Goal: Information Seeking & Learning: Learn about a topic

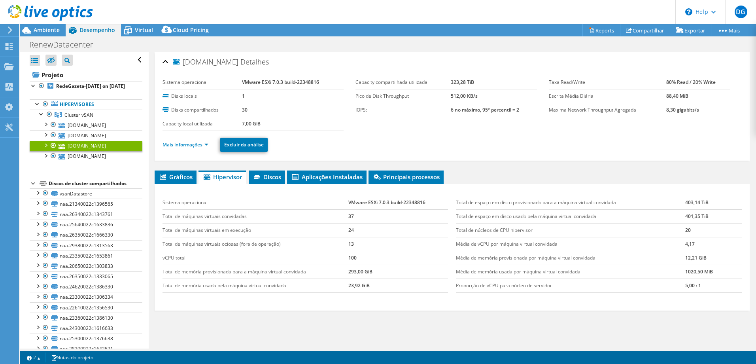
select select "USD"
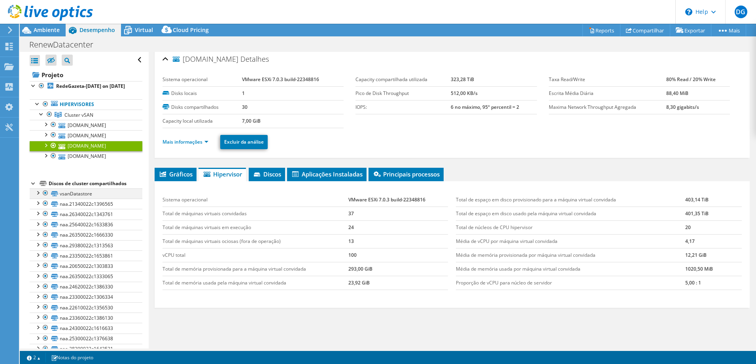
click at [40, 196] on div at bounding box center [38, 192] width 8 height 8
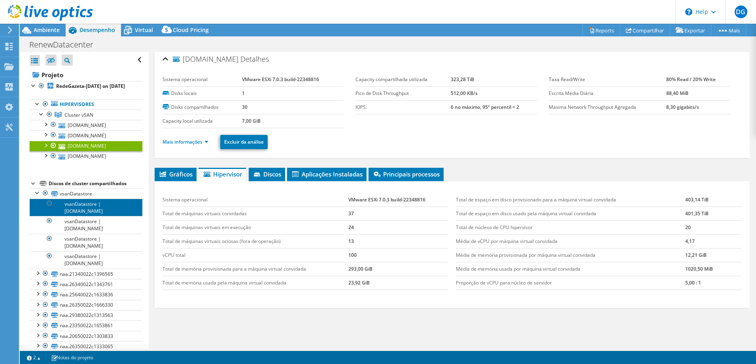
click at [93, 216] on link "vsanDatastore | [DOMAIN_NAME]" at bounding box center [86, 207] width 113 height 17
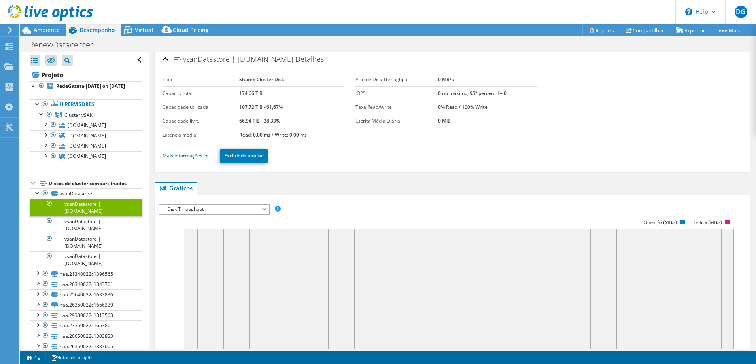
scroll to position [121, 0]
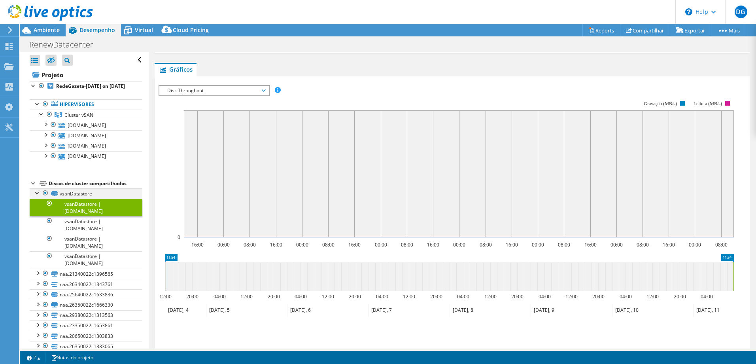
click at [37, 196] on div at bounding box center [38, 192] width 8 height 8
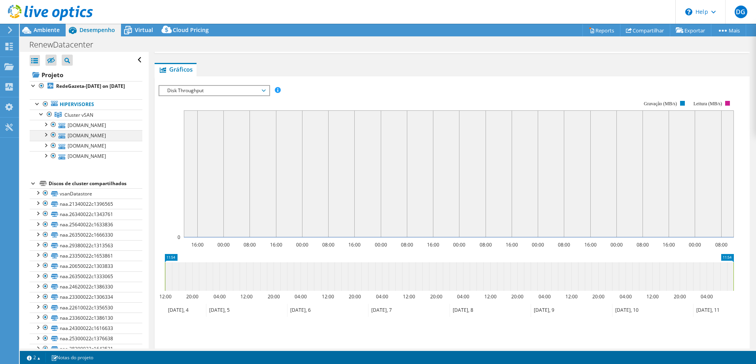
click at [47, 138] on div at bounding box center [46, 134] width 8 height 8
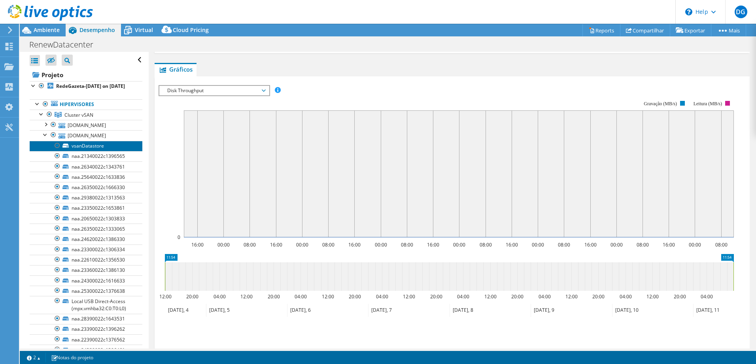
click at [86, 151] on link "vsanDatastore" at bounding box center [86, 146] width 113 height 10
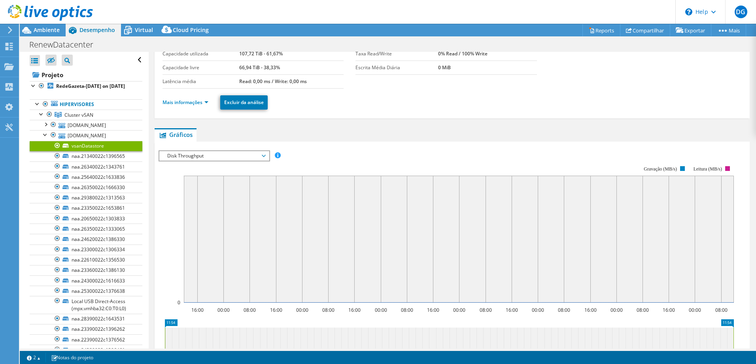
scroll to position [17, 0]
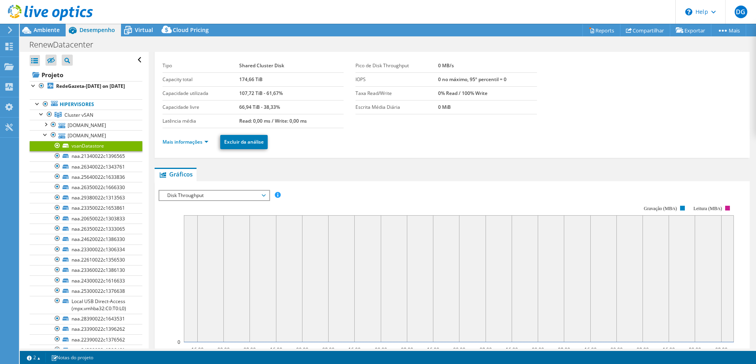
click at [263, 194] on span "Disk Throughput" at bounding box center [214, 195] width 102 height 9
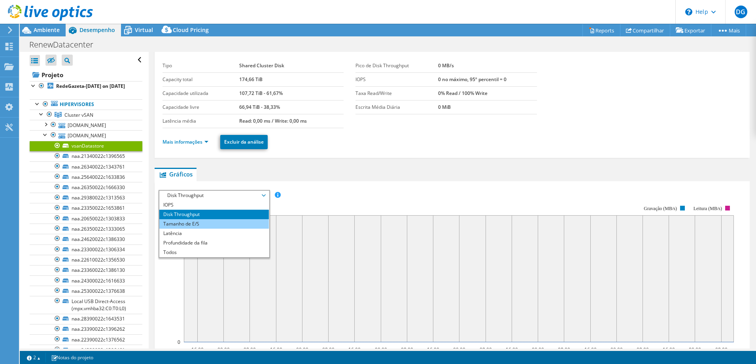
click at [228, 223] on li "Tamanho de E/S" at bounding box center [214, 223] width 110 height 9
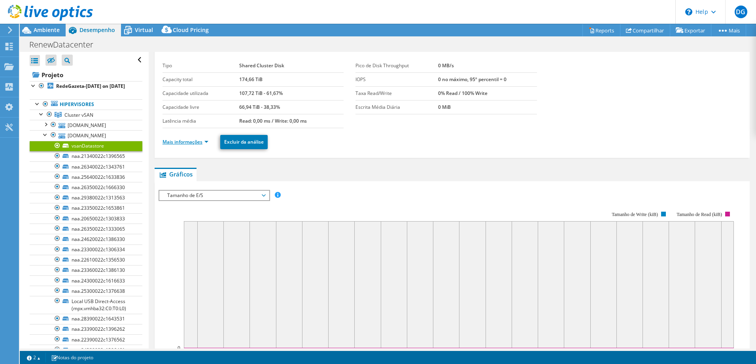
click at [183, 145] on link "Mais informações" at bounding box center [186, 141] width 46 height 7
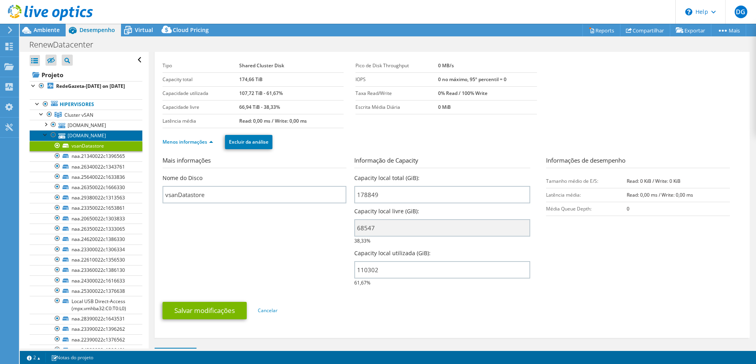
click at [99, 140] on link "[DOMAIN_NAME]" at bounding box center [86, 135] width 113 height 10
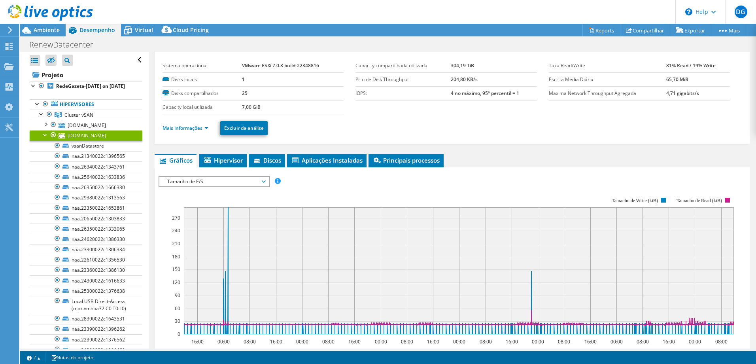
scroll to position [0, 0]
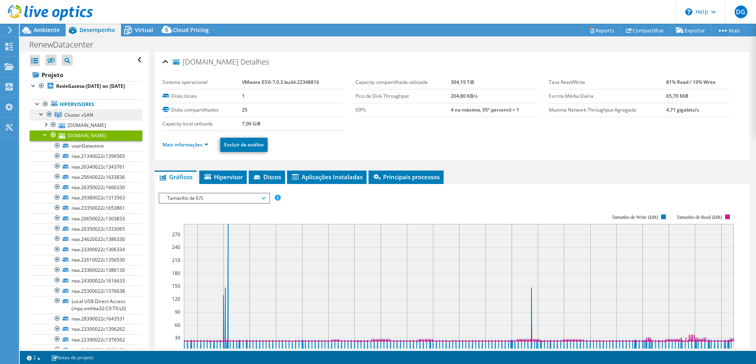
click at [94, 120] on link "Cluster vSAN" at bounding box center [86, 115] width 113 height 10
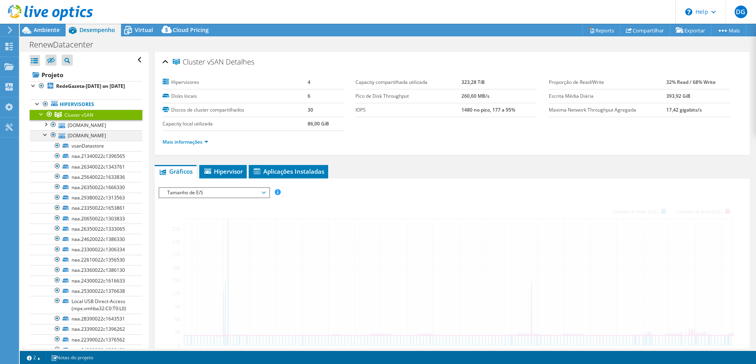
click at [42, 138] on div at bounding box center [46, 134] width 8 height 8
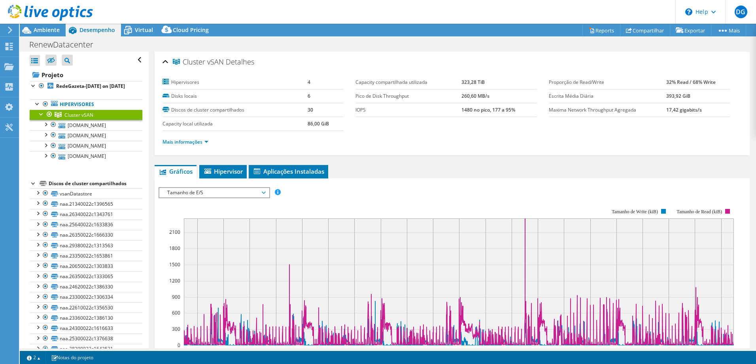
click at [265, 191] on span "Tamanho de E/S" at bounding box center [214, 192] width 102 height 9
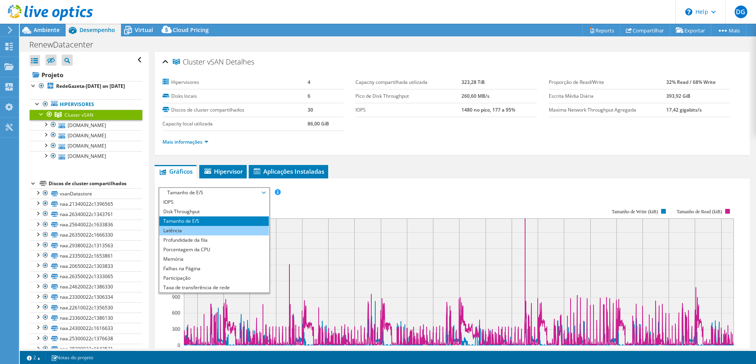
click at [244, 233] on li "Latência" at bounding box center [214, 230] width 110 height 9
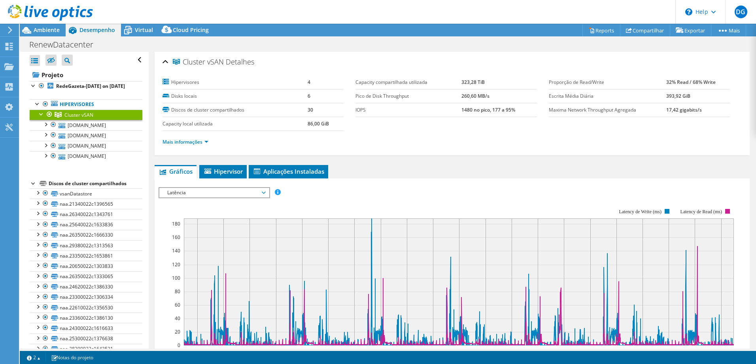
click at [265, 190] on span "Latência" at bounding box center [214, 192] width 102 height 9
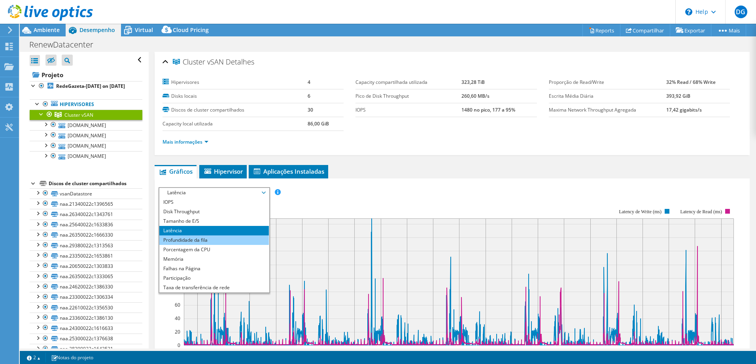
click at [226, 238] on li "Profundidade da fila" at bounding box center [214, 239] width 110 height 9
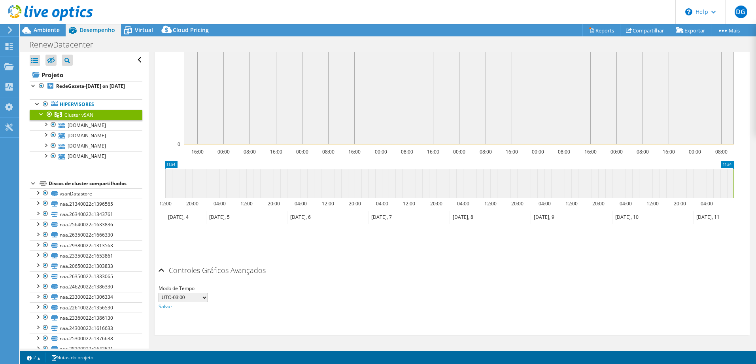
scroll to position [3, 0]
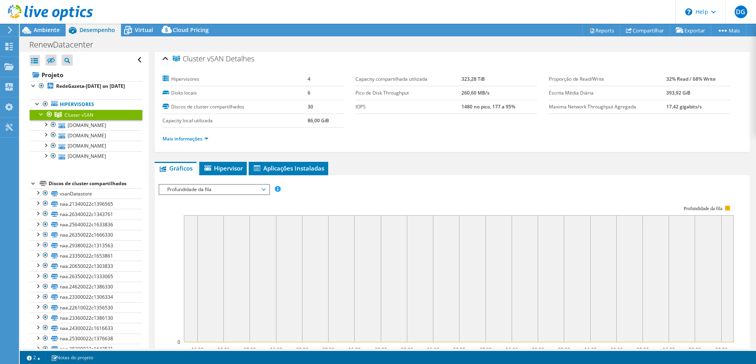
click at [265, 189] on span "Profundidade da fila" at bounding box center [214, 189] width 102 height 9
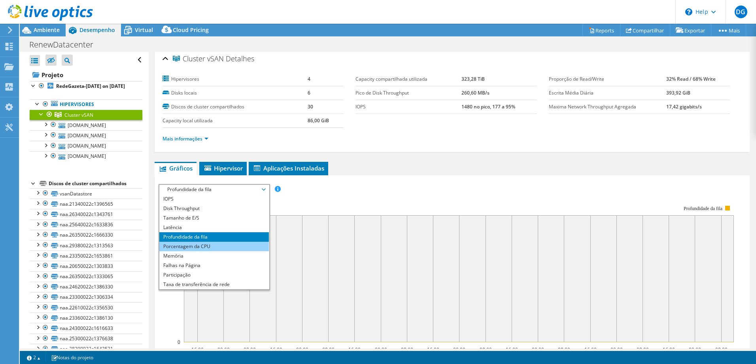
click at [223, 248] on li "Porcentagem da CPU" at bounding box center [214, 246] width 110 height 9
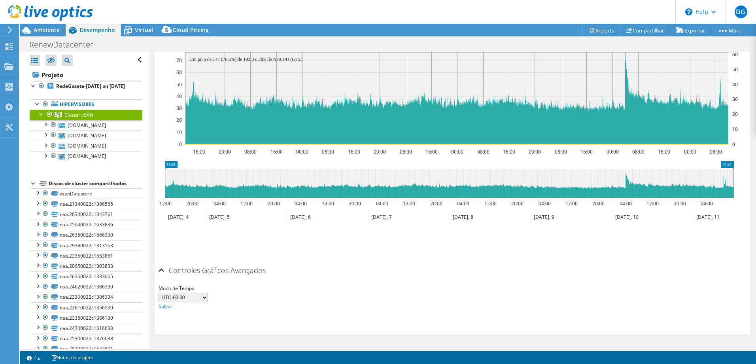
scroll to position [43, 0]
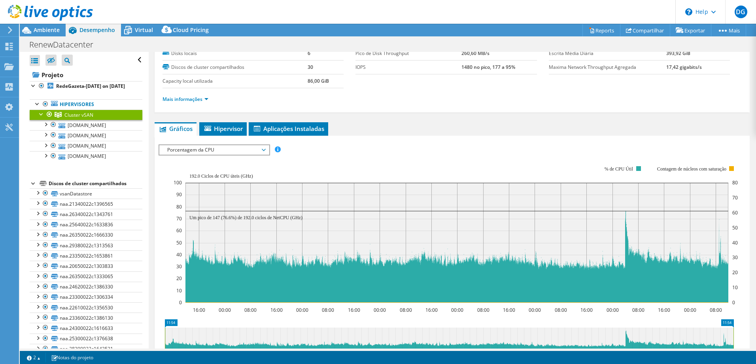
click at [265, 151] on span "Porcentagem da CPU" at bounding box center [214, 149] width 102 height 9
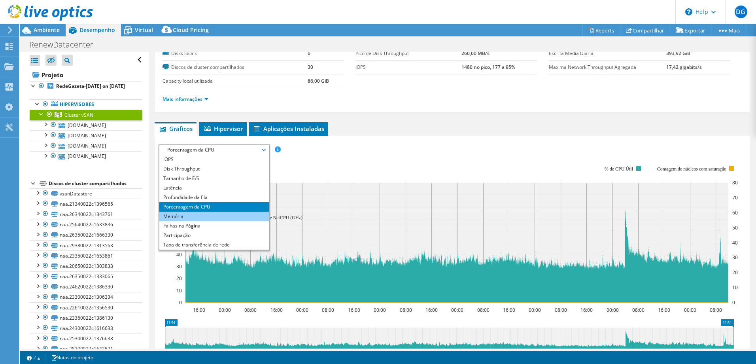
click at [234, 218] on li "Memória" at bounding box center [214, 216] width 110 height 9
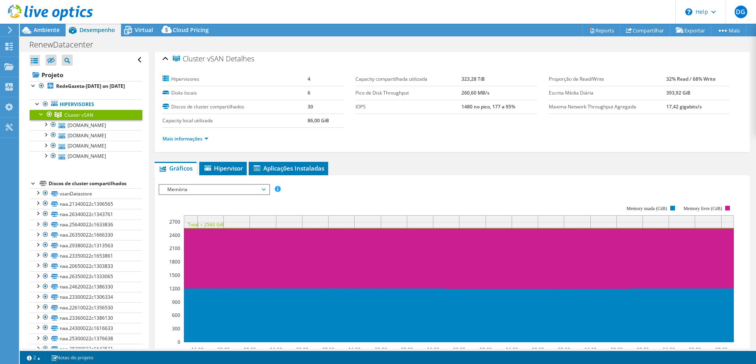
scroll to position [0, 0]
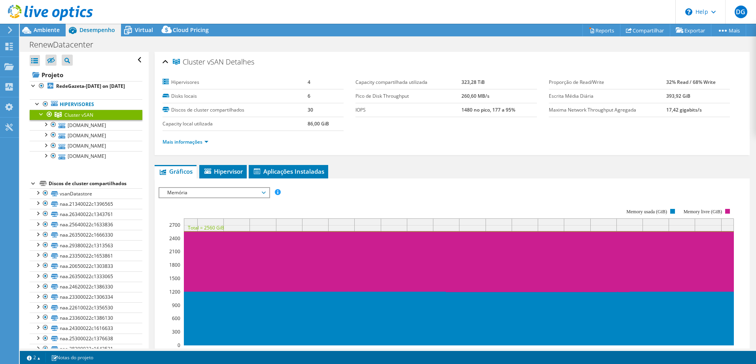
click at [265, 192] on span "Memória" at bounding box center [214, 192] width 102 height 9
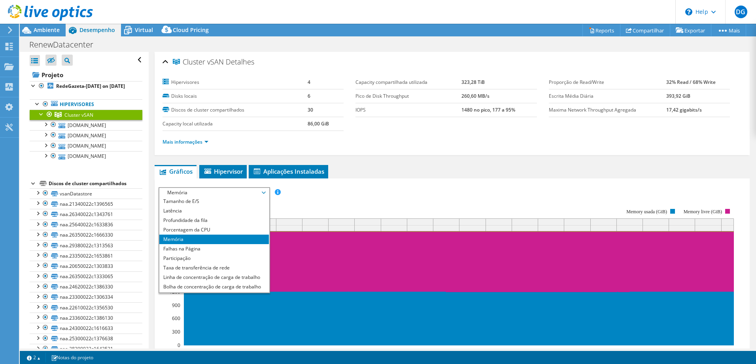
scroll to position [28, 0]
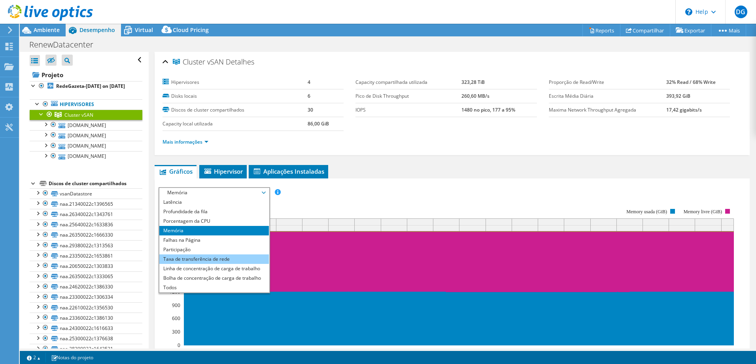
click at [242, 260] on li "Taxa de transferência de rede" at bounding box center [214, 258] width 110 height 9
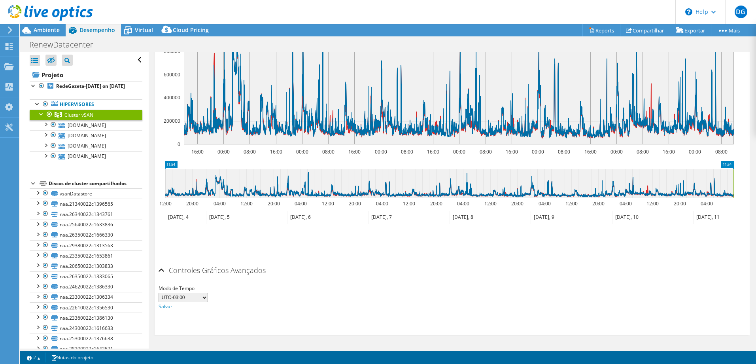
scroll to position [43, 0]
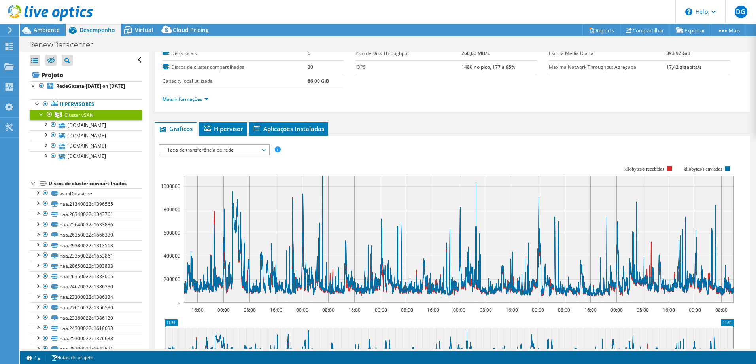
click at [265, 150] on span "Taxa de transferência de rede" at bounding box center [214, 149] width 102 height 9
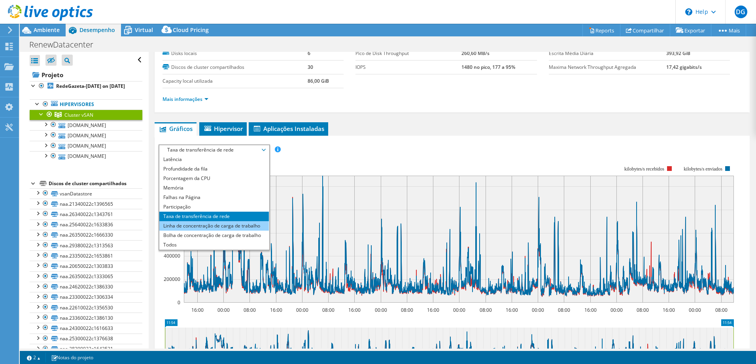
click at [241, 223] on li "Linha de concentração de carga de trabalho" at bounding box center [214, 225] width 110 height 9
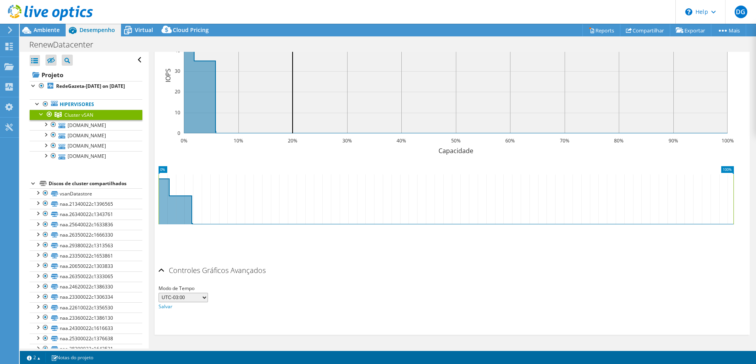
scroll to position [3, 0]
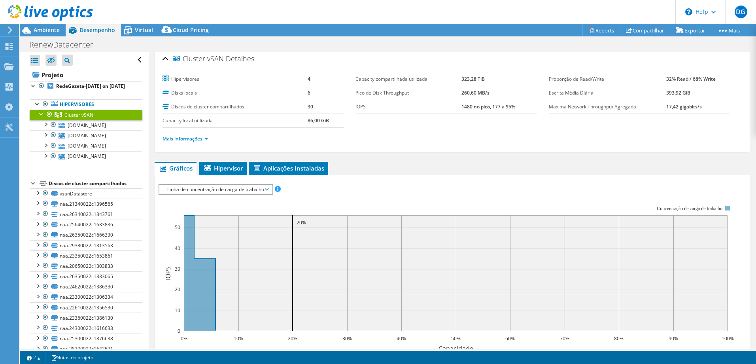
click at [267, 187] on span "Linha de concentração de carga de trabalho" at bounding box center [215, 189] width 105 height 9
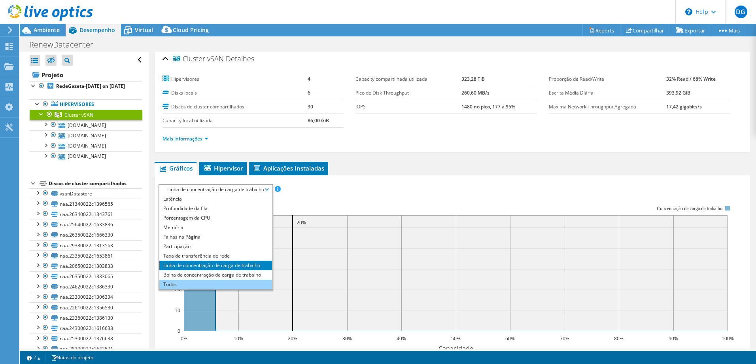
click at [204, 281] on li "Todos" at bounding box center [215, 284] width 113 height 9
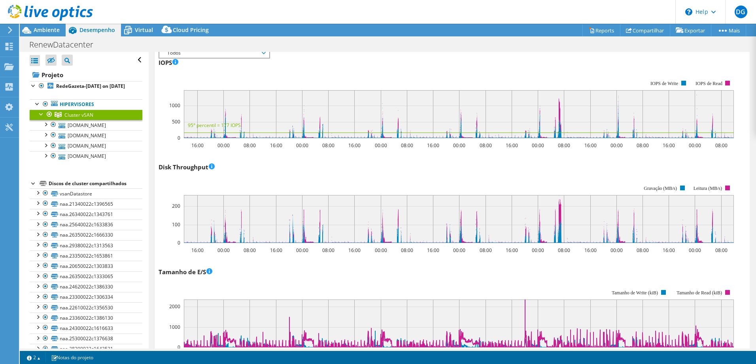
scroll to position [0, 0]
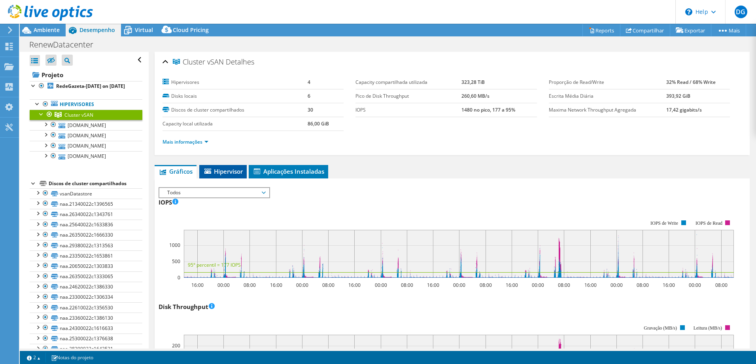
click at [232, 173] on span "Hipervisor" at bounding box center [223, 171] width 40 height 8
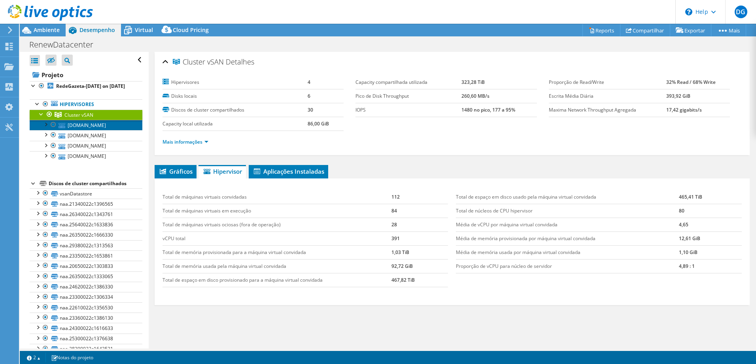
click at [92, 130] on link "[DOMAIN_NAME]" at bounding box center [86, 125] width 113 height 10
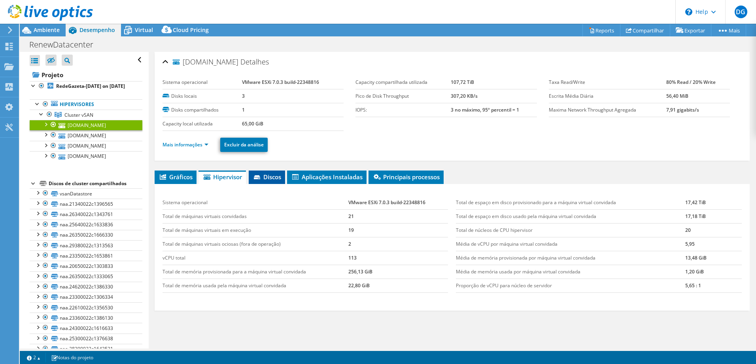
click at [268, 179] on span "Discos" at bounding box center [267, 177] width 28 height 8
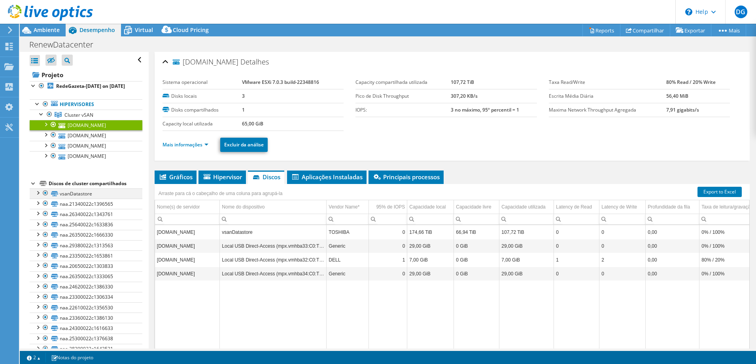
click at [40, 196] on div at bounding box center [38, 192] width 8 height 8
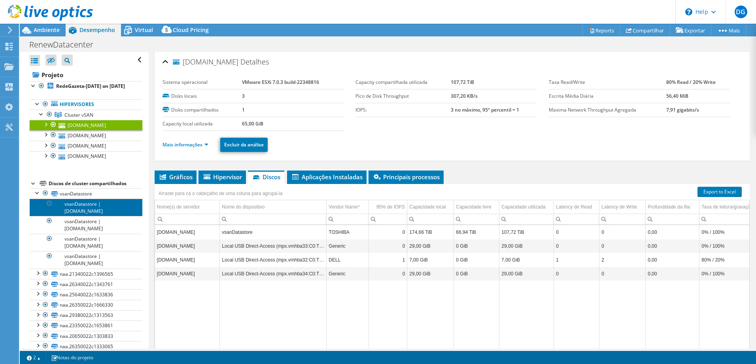
click at [88, 216] on link "vsanDatastore | [DOMAIN_NAME]" at bounding box center [86, 207] width 113 height 17
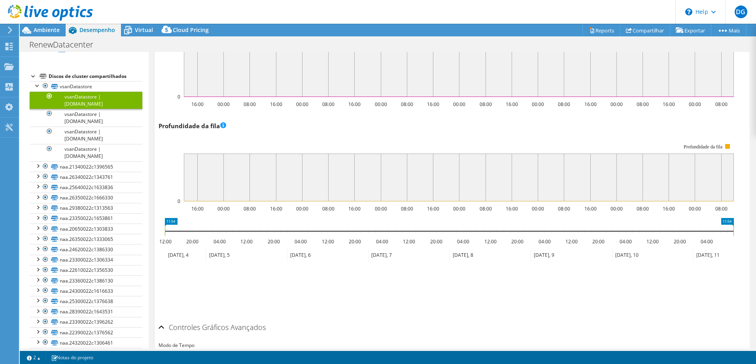
scroll to position [68, 0]
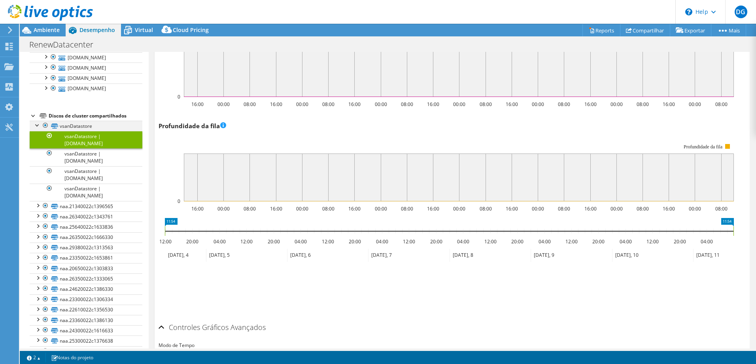
click at [34, 129] on div at bounding box center [38, 125] width 8 height 8
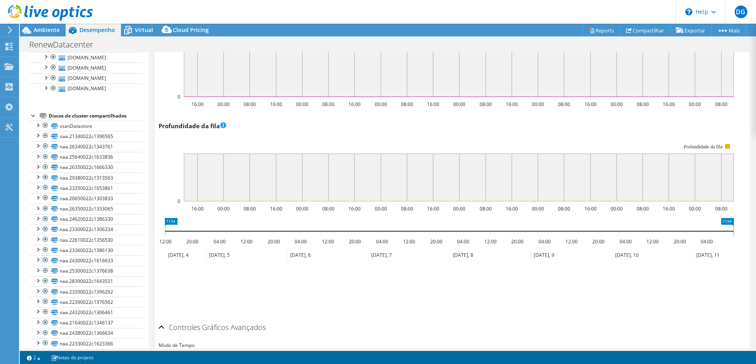
scroll to position [0, 0]
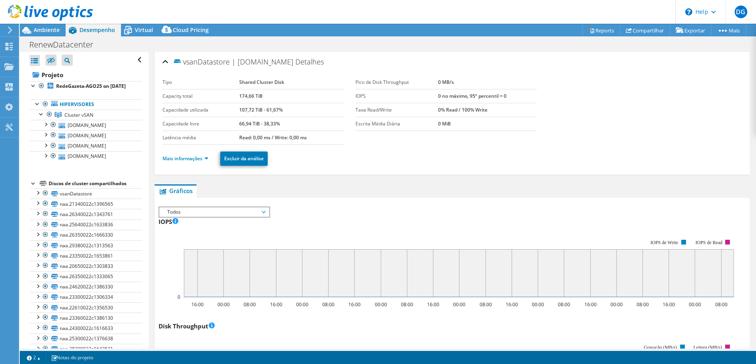
select select "USD"
